Goal: Task Accomplishment & Management: Manage account settings

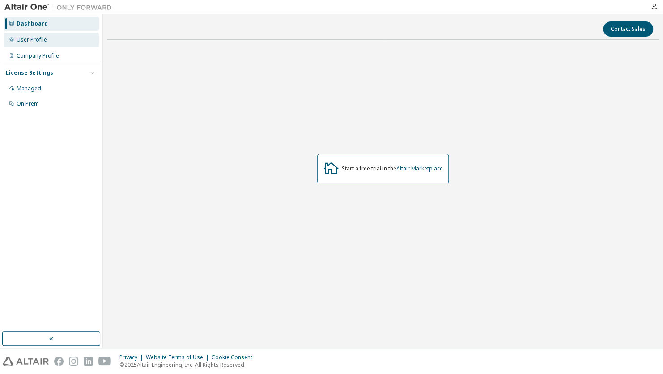
click at [58, 37] on div "User Profile" at bounding box center [51, 40] width 95 height 14
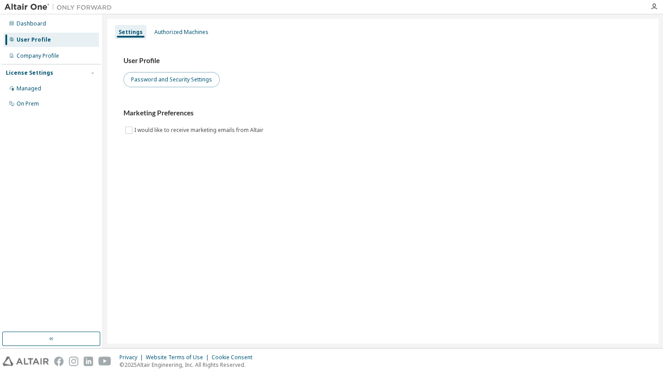
click at [172, 80] on button "Password and Security Settings" at bounding box center [172, 79] width 96 height 15
